Goal: Task Accomplishment & Management: Complete application form

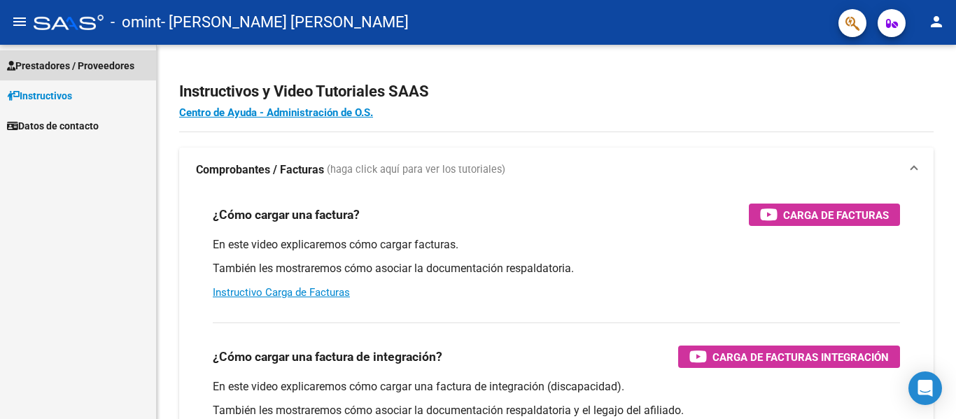
click at [63, 69] on span "Prestadores / Proveedores" at bounding box center [70, 65] width 127 height 15
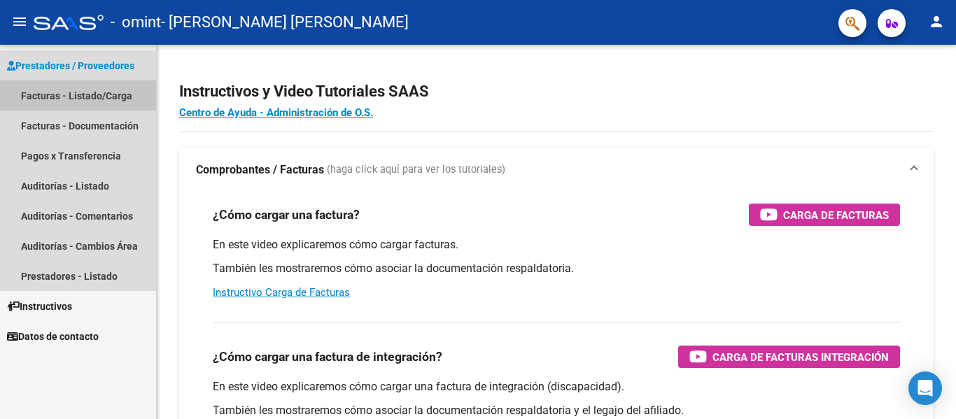
click at [66, 94] on link "Facturas - Listado/Carga" at bounding box center [78, 95] width 156 height 30
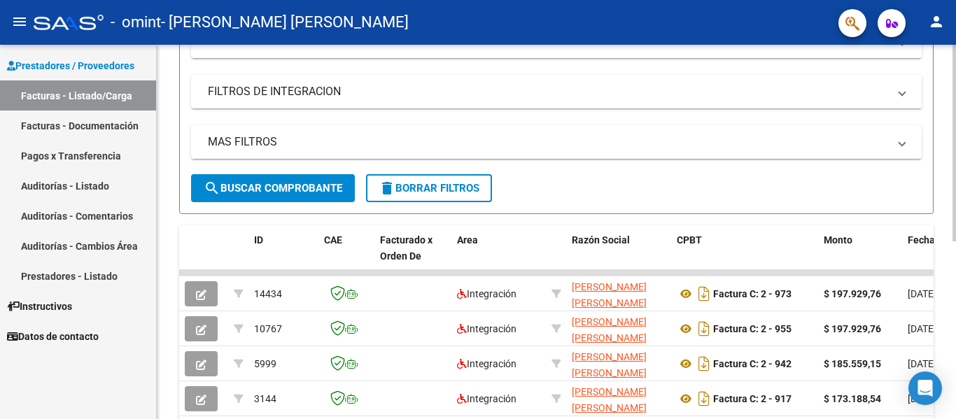
scroll to position [211, 0]
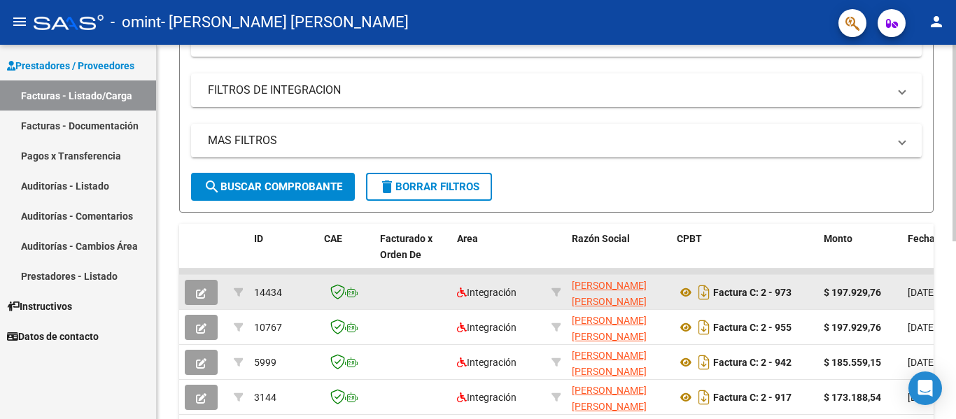
click at [888, 297] on div "$ 197.929,76" at bounding box center [860, 293] width 73 height 16
click at [908, 292] on span "[DATE]" at bounding box center [922, 292] width 29 height 11
click at [884, 297] on div "$ 197.929,76" at bounding box center [860, 293] width 73 height 16
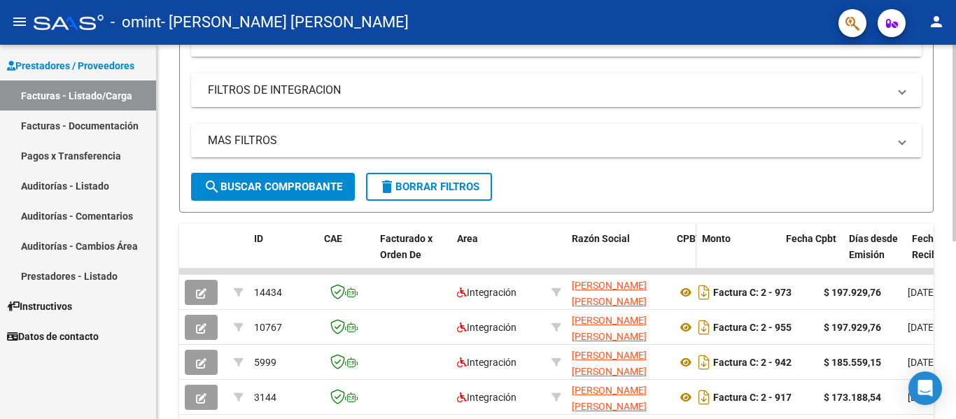
drag, startPoint x: 817, startPoint y: 227, endPoint x: 695, endPoint y: 228, distance: 121.8
click at [695, 228] on span at bounding box center [693, 255] width 6 height 62
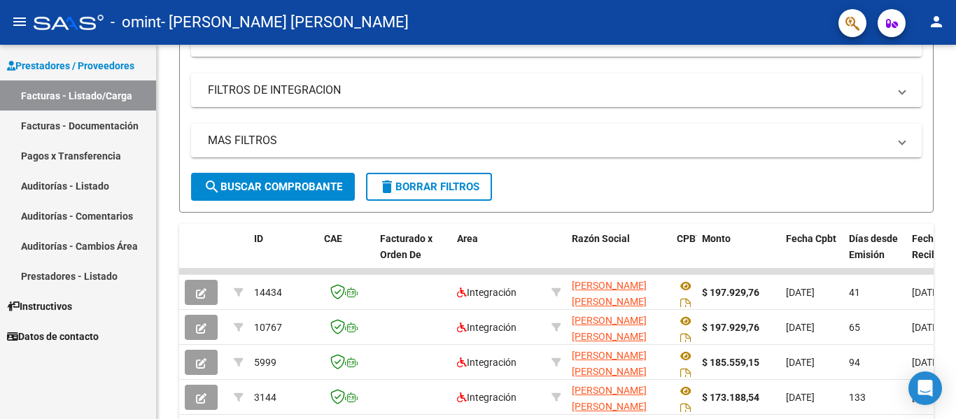
click at [127, 125] on link "Facturas - Documentación" at bounding box center [78, 126] width 156 height 30
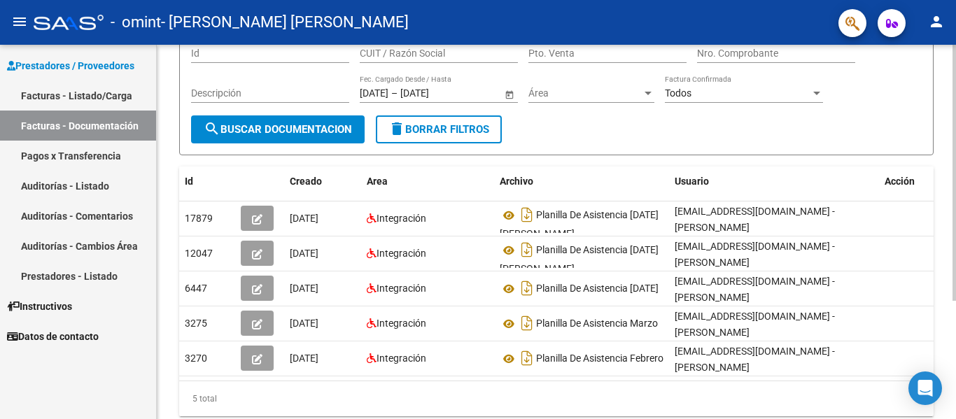
scroll to position [0, 15]
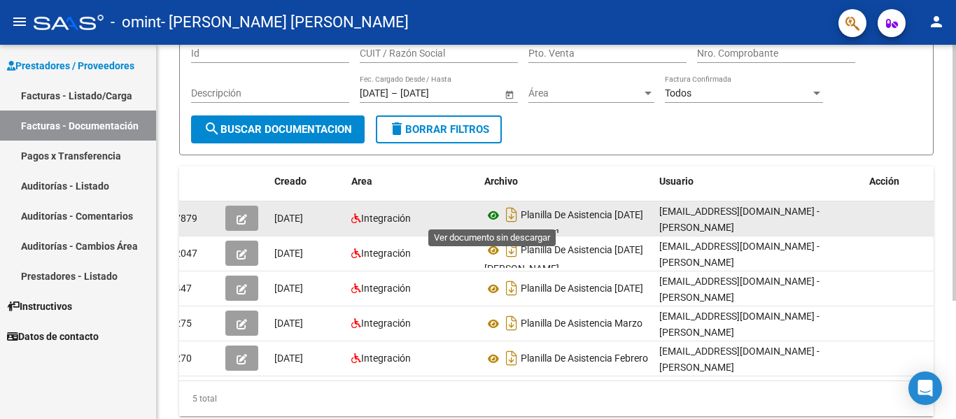
click at [487, 215] on icon at bounding box center [493, 215] width 18 height 17
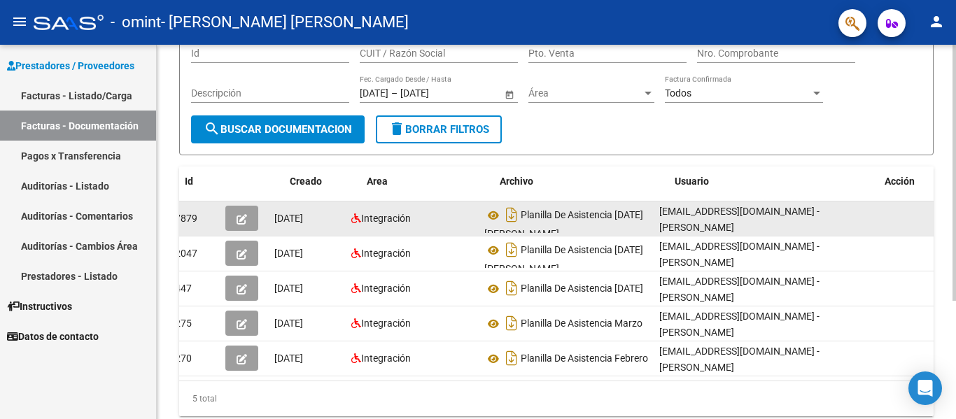
scroll to position [0, 0]
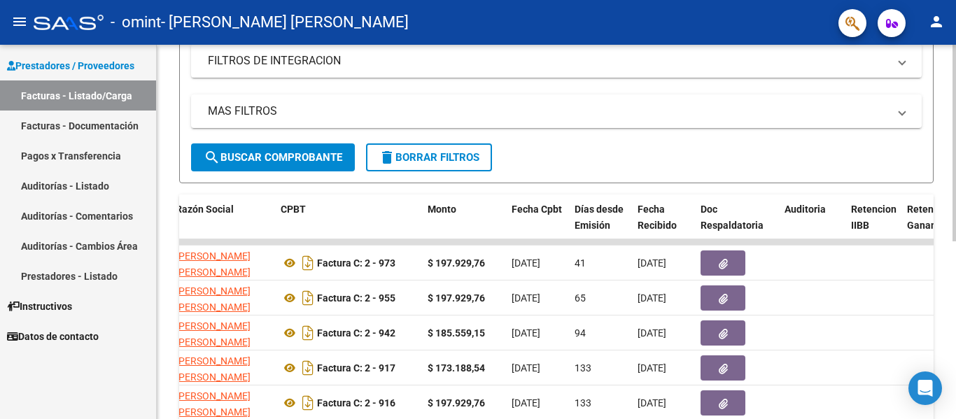
scroll to position [0, 397]
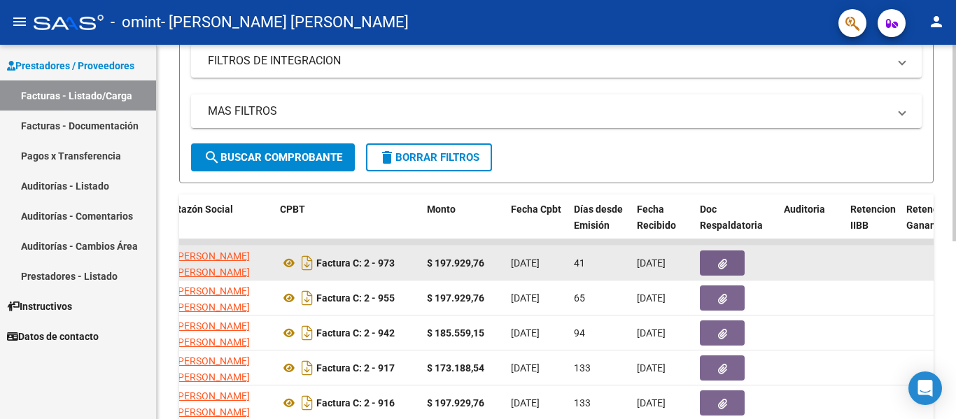
click at [717, 262] on button "button" at bounding box center [722, 263] width 45 height 25
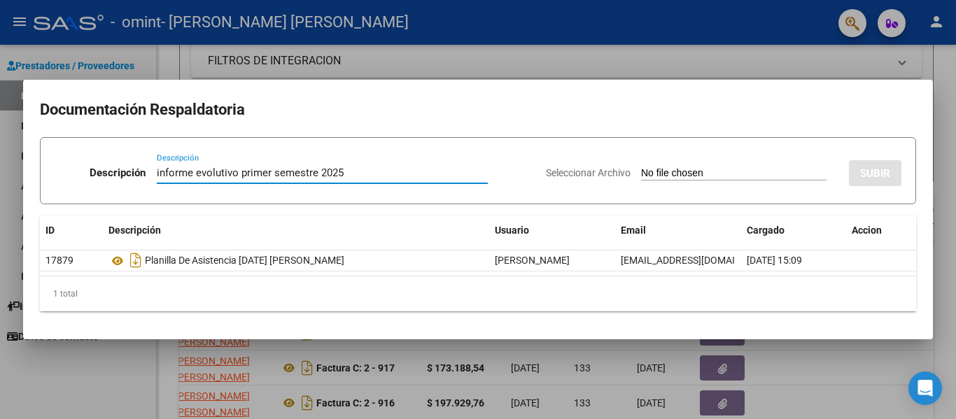
type input "informe evolutivo primer semestre 2025"
click at [647, 172] on input "Seleccionar Archivo" at bounding box center [733, 173] width 185 height 13
type input "C:\fakepath\INFORME [PERSON_NAME] 2025 primer semestre.pdf"
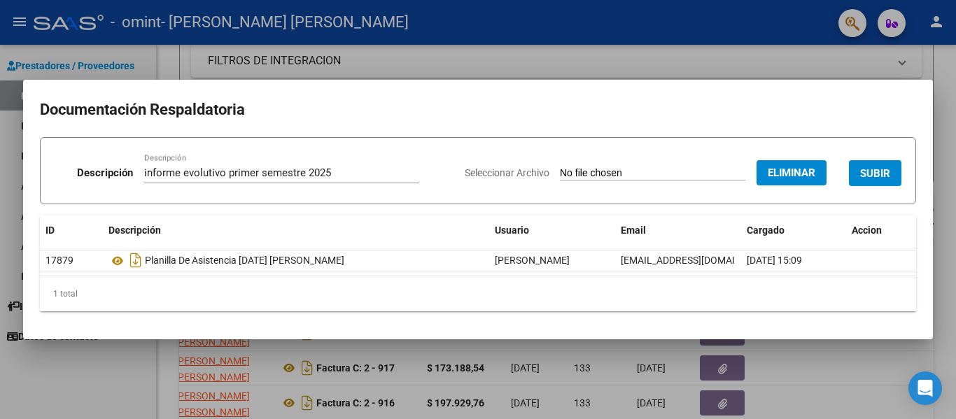
click at [878, 169] on span "SUBIR" at bounding box center [875, 173] width 30 height 13
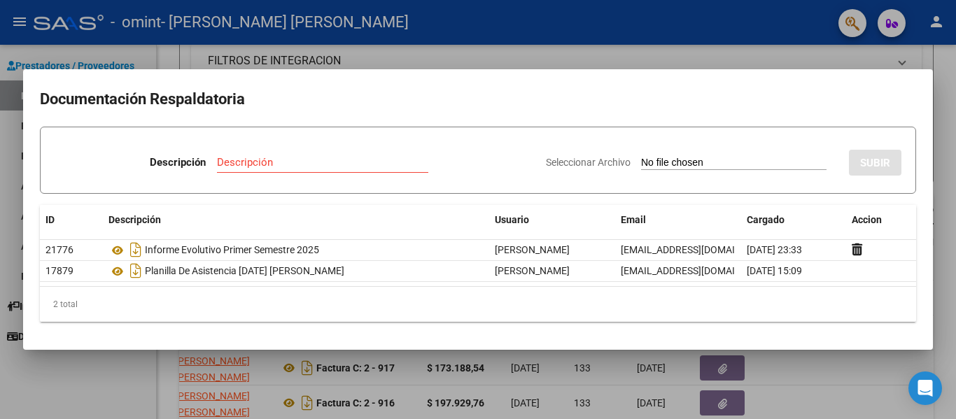
click at [637, 64] on div at bounding box center [478, 209] width 956 height 419
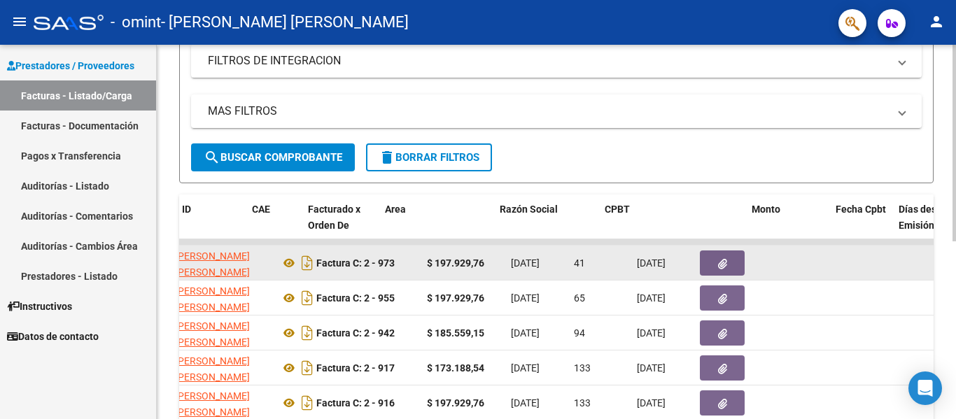
scroll to position [0, 0]
